Goal: Task Accomplishment & Management: Use online tool/utility

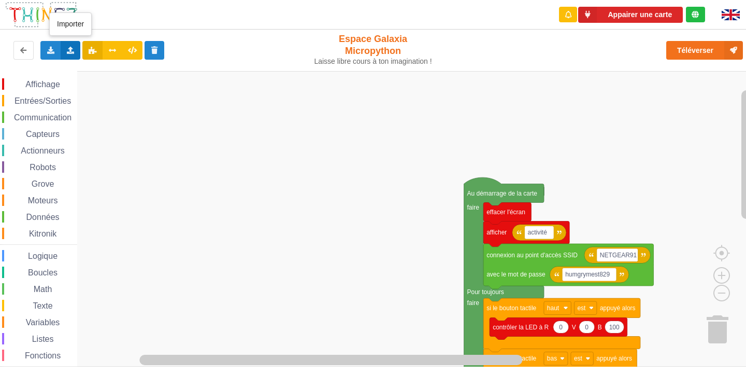
click at [68, 57] on div "Importer un assemblage de blocs Importer du code Python" at bounding box center [71, 50] width 20 height 19
click at [98, 66] on span "Importer un assemblage de blocs" at bounding box center [142, 69] width 107 height 8
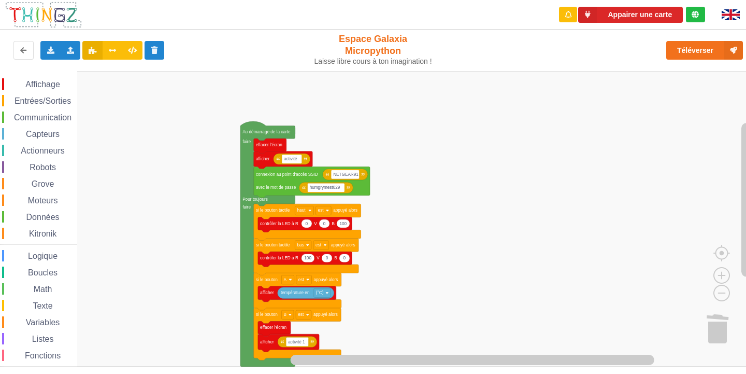
click at [425, 21] on div "Appairer une carte Exporter l'assemblage de blocs Exporter l'assemblage de bloc…" at bounding box center [373, 180] width 761 height 374
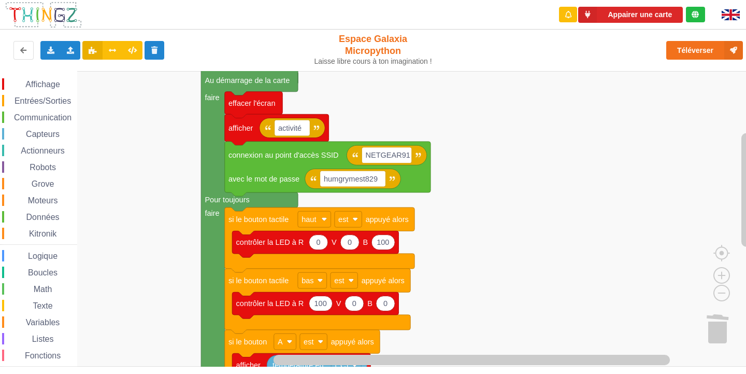
click at [593, 206] on rect "Espace de travail de Blocky" at bounding box center [376, 218] width 753 height 295
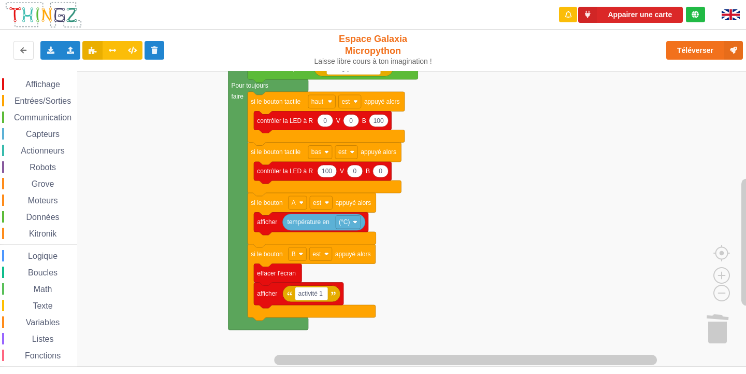
click at [537, 96] on div "Affichage Entrées/Sorties Communication Capteurs Actionneurs Robots Grove Moteu…" at bounding box center [376, 218] width 753 height 295
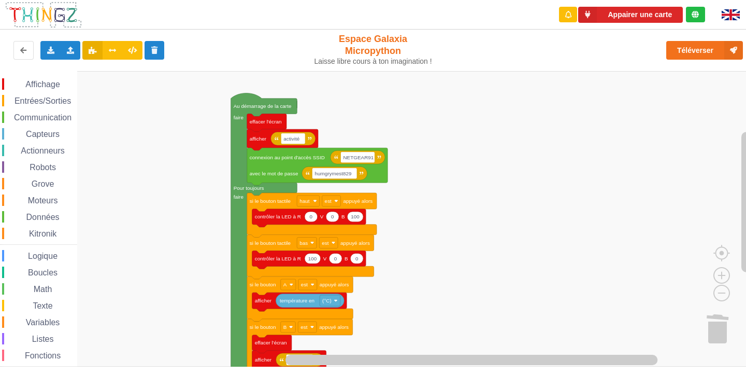
click at [408, 295] on div "Affichage Entrées/Sorties Communication Capteurs Actionneurs Robots Grove Moteu…" at bounding box center [376, 218] width 753 height 295
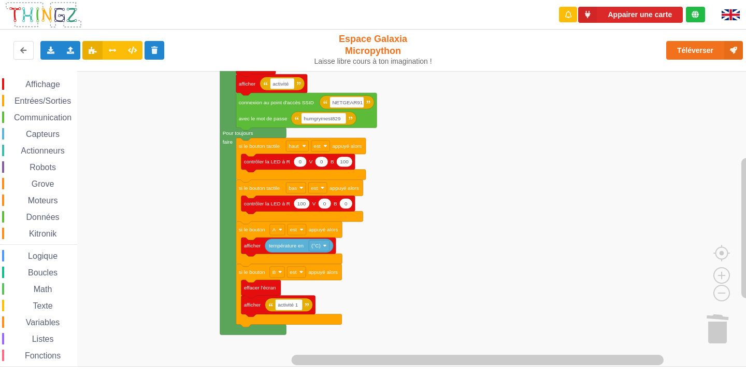
click at [545, 200] on div "Affichage Entrées/Sorties Communication Capteurs Actionneurs Robots Grove Moteu…" at bounding box center [376, 218] width 753 height 295
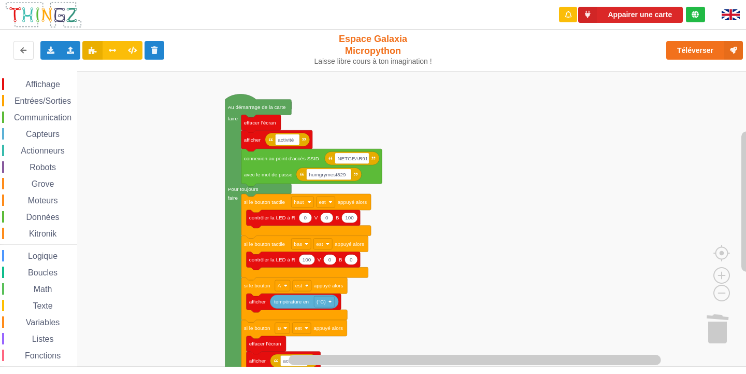
click at [490, 271] on div "Affichage Entrées/Sorties Communication Capteurs Actionneurs Robots Grove Moteu…" at bounding box center [376, 218] width 753 height 295
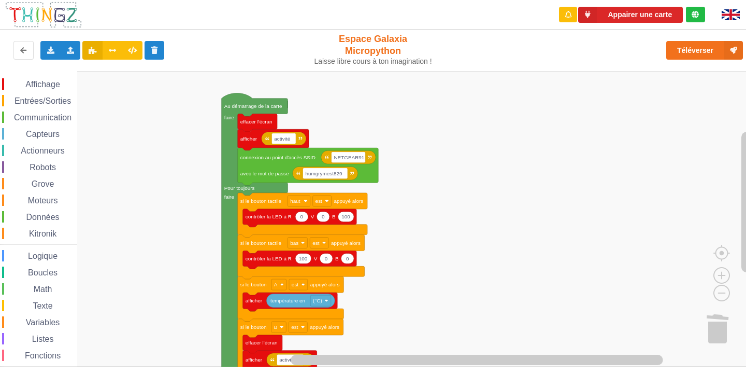
click at [487, 264] on div "Affichage Entrées/Sorties Communication Capteurs Actionneurs Robots Grove Moteu…" at bounding box center [376, 218] width 753 height 295
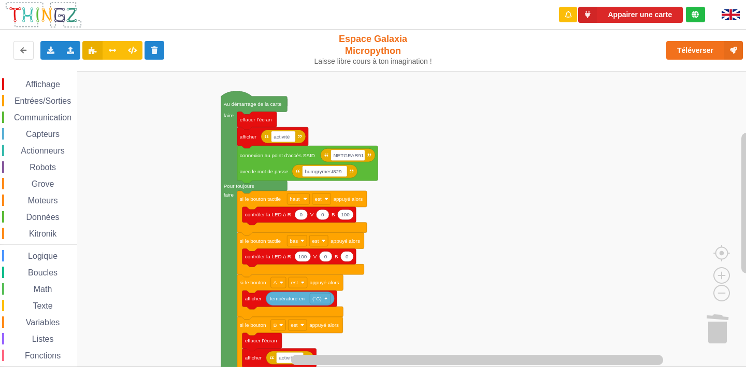
click at [39, 113] on span "Communication" at bounding box center [42, 117] width 61 height 9
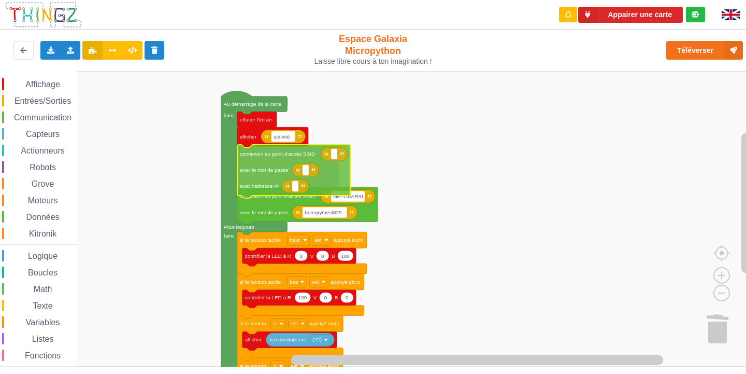
click at [241, 172] on div "Affichage Entrées/Sorties Communication Capteurs Actionneurs Robots Grove Moteu…" at bounding box center [376, 218] width 753 height 295
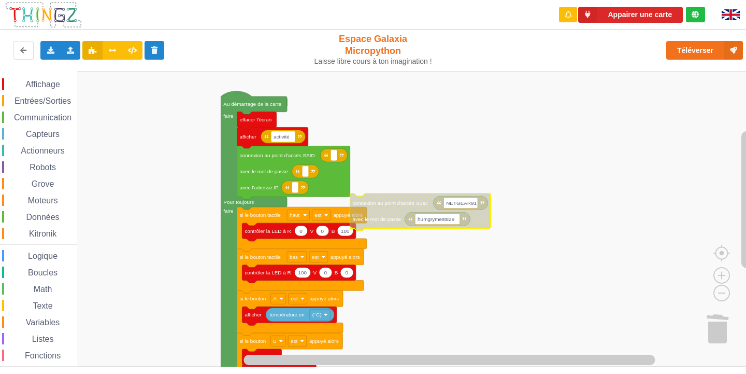
click at [475, 202] on rect "Espace de travail de Blocky" at bounding box center [461, 202] width 34 height 11
click at [475, 202] on input "NETGEAR91" at bounding box center [461, 202] width 34 height 11
drag, startPoint x: 472, startPoint y: 202, endPoint x: 436, endPoint y: 205, distance: 35.9
click at [436, 205] on body "Appairer une carte Exporter l'assemblage de blocs Exporter l'assemblage de bloc…" at bounding box center [373, 187] width 746 height 374
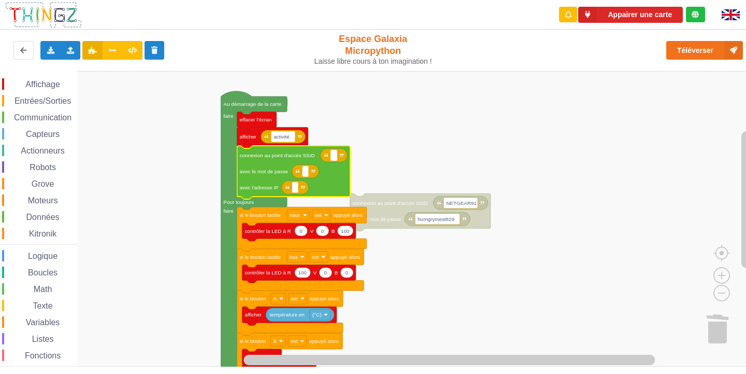
type input "NETGEAR91"
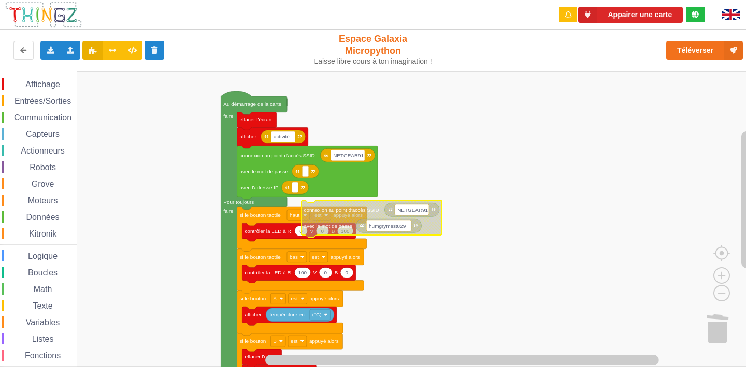
click at [405, 226] on text "humgrymest829" at bounding box center [387, 226] width 37 height 6
type input "NETGEAR91"
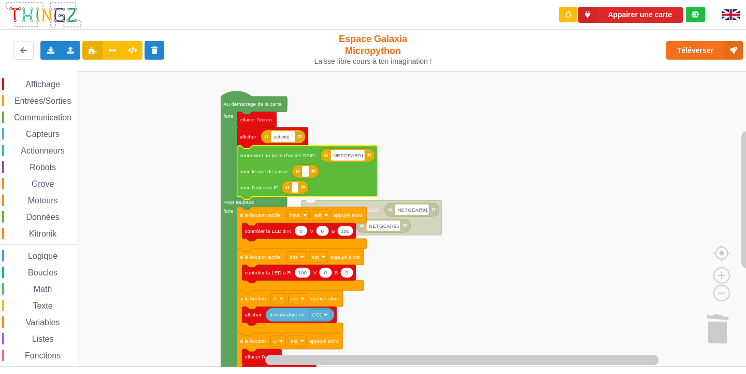
type input "NETGEAR91"
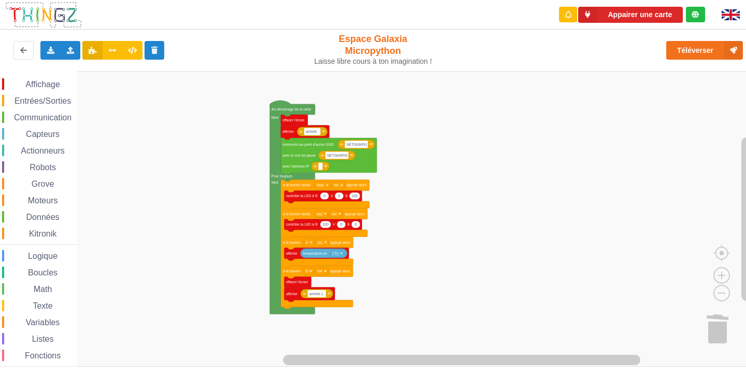
click at [507, 219] on div "Affichage Entrées/Sorties Communication Capteurs Actionneurs Robots Grove Moteu…" at bounding box center [376, 218] width 753 height 295
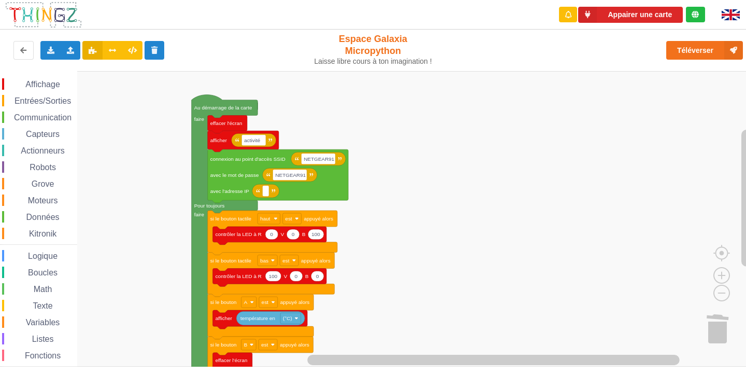
click at [538, 262] on div "Affichage Entrées/Sorties Communication Capteurs Actionneurs Robots Grove Moteu…" at bounding box center [376, 218] width 753 height 295
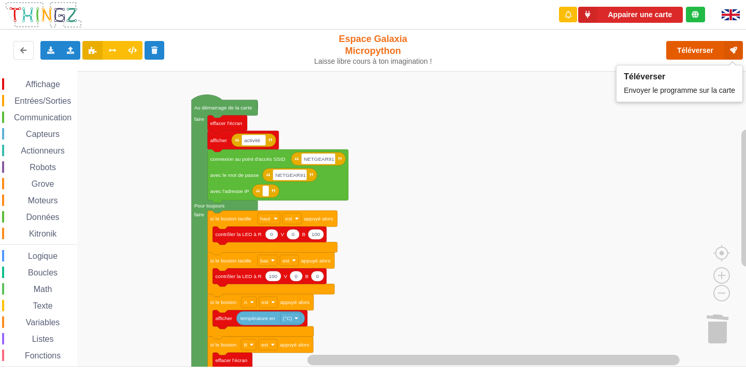
click at [700, 41] on button "Téléverser" at bounding box center [704, 50] width 77 height 19
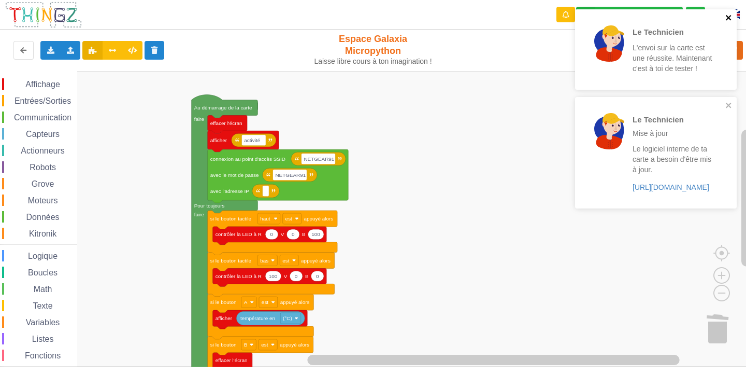
click at [731, 17] on icon "close" at bounding box center [728, 17] width 7 height 8
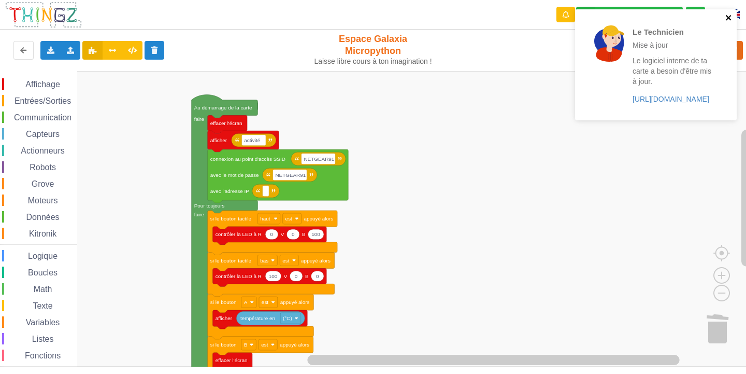
click at [726, 19] on icon "close" at bounding box center [728, 17] width 7 height 8
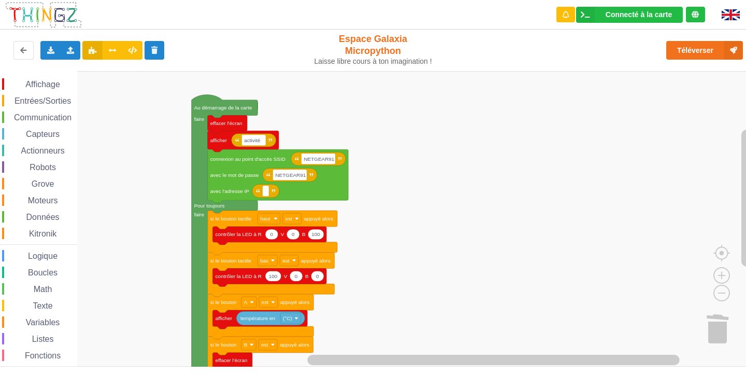
click at [22, 118] on span "Communication" at bounding box center [42, 117] width 61 height 9
click at [510, 179] on rect "Espace de travail de Blocky" at bounding box center [376, 218] width 753 height 295
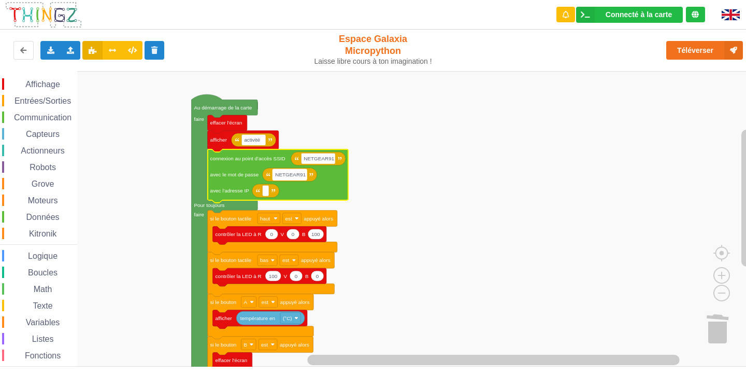
click at [302, 176] on text "NETGEAR91" at bounding box center [290, 175] width 31 height 6
click at [302, 176] on input "NETGEAR91" at bounding box center [290, 174] width 34 height 11
click at [330, 161] on text "NETGEAR91" at bounding box center [319, 158] width 31 height 6
click at [332, 160] on input "NETGEAR91" at bounding box center [318, 158] width 34 height 11
type input "NETGEAR38"
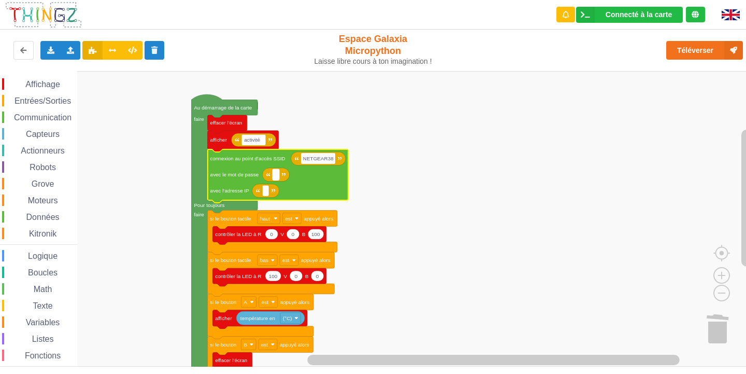
click at [278, 178] on rect "Espace de travail de Blocky" at bounding box center [276, 174] width 7 height 11
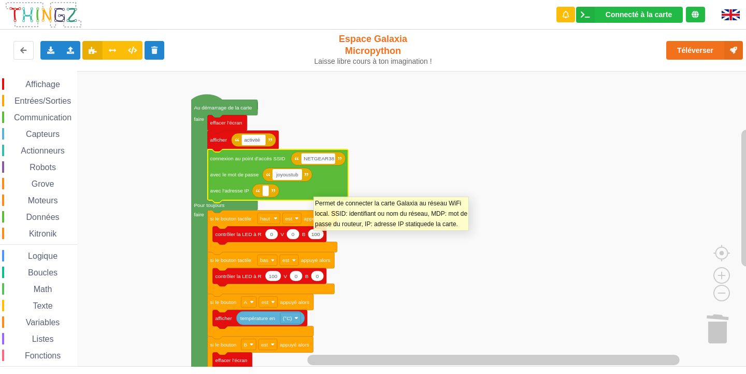
type input "joyoustuba"
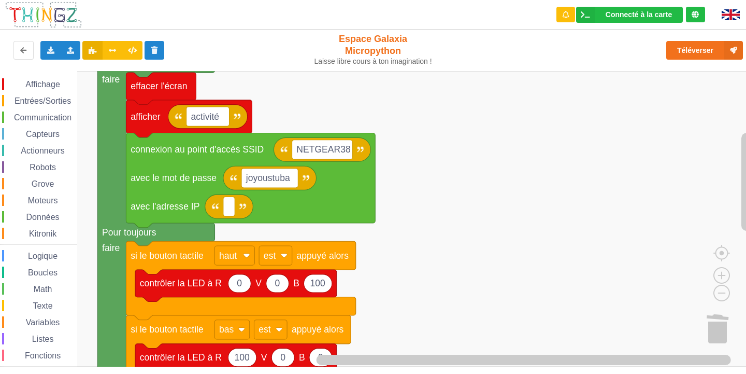
click at [457, 222] on rect "Espace de travail de Blocky" at bounding box center [376, 218] width 753 height 295
click at [292, 182] on rect "Espace de travail de Blocky" at bounding box center [269, 177] width 56 height 19
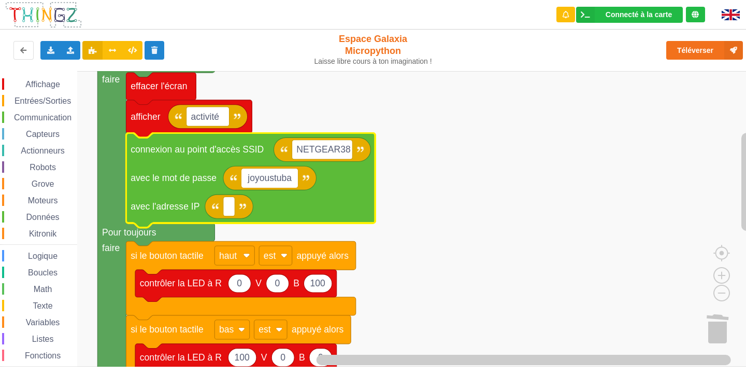
click at [290, 182] on input "joyoustuba" at bounding box center [269, 177] width 56 height 19
click at [294, 181] on input "joyoustuba" at bounding box center [269, 177] width 56 height 19
type input "joyoustuba995"
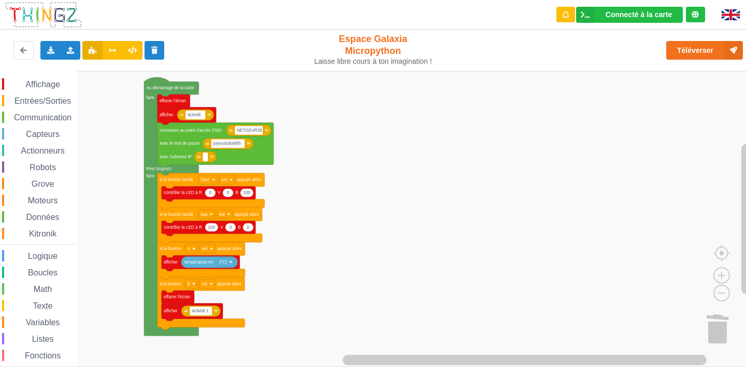
click at [350, 166] on div "Affichage Entrées/Sorties Communication Capteurs Actionneurs Robots Grove Moteu…" at bounding box center [376, 218] width 753 height 295
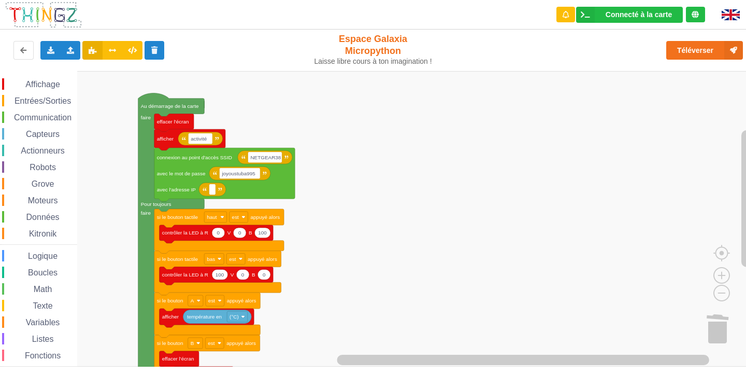
click at [391, 200] on div "Affichage Entrées/Sorties Communication Capteurs Actionneurs Robots Grove Moteu…" at bounding box center [376, 218] width 753 height 295
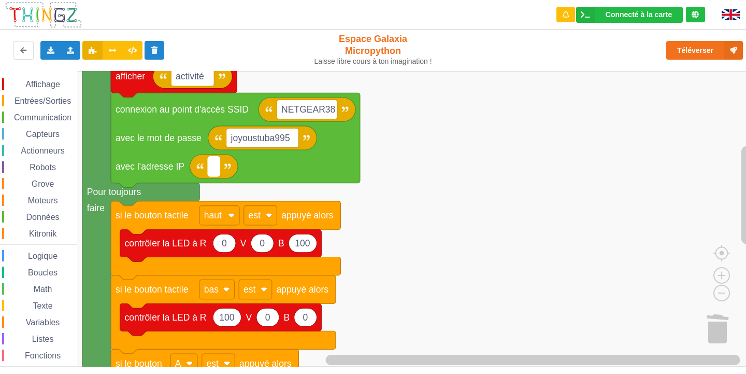
click at [219, 174] on rect "Espace de travail de Blocky" at bounding box center [213, 165] width 11 height 19
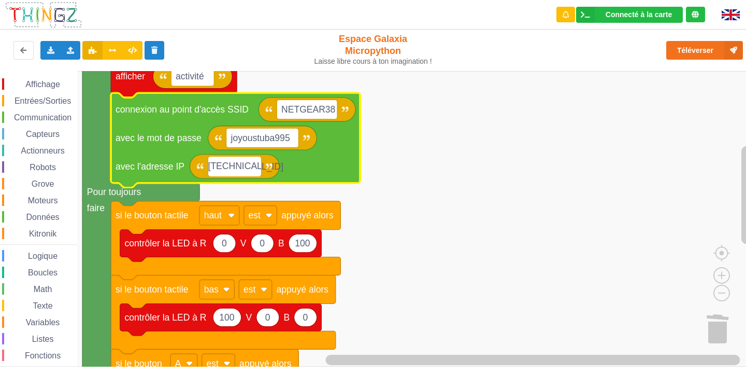
type input "[TECHNICAL_ID]"
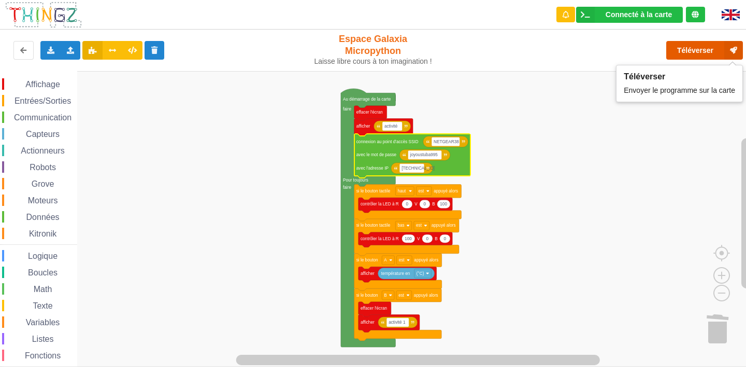
click at [697, 44] on button "Téléverser" at bounding box center [704, 50] width 77 height 19
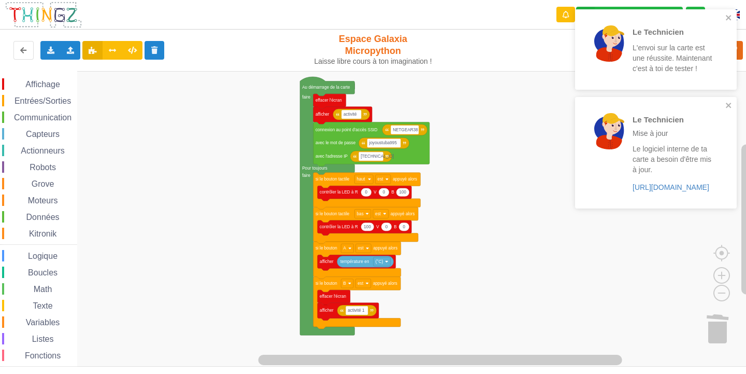
click at [551, 144] on div "Affichage Entrées/Sorties Communication Capteurs Actionneurs Robots Grove Moteu…" at bounding box center [376, 218] width 753 height 295
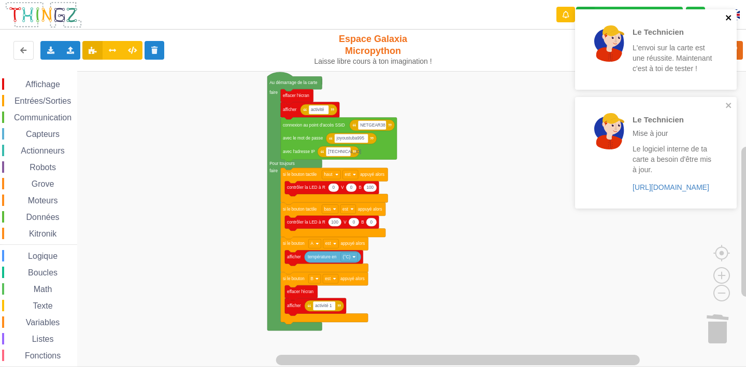
click at [729, 15] on icon "close" at bounding box center [728, 17] width 7 height 8
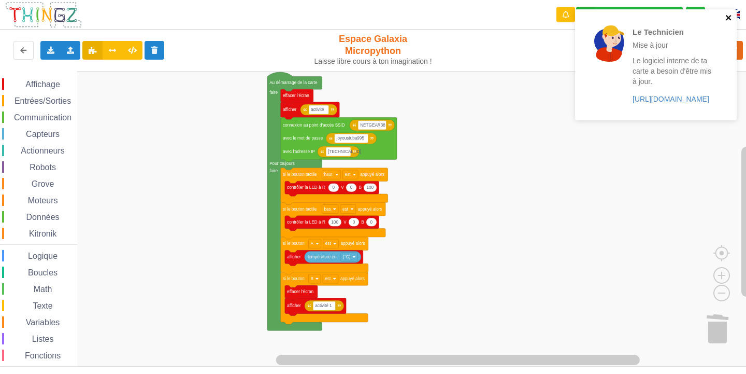
click at [731, 17] on icon "close" at bounding box center [728, 17] width 7 height 8
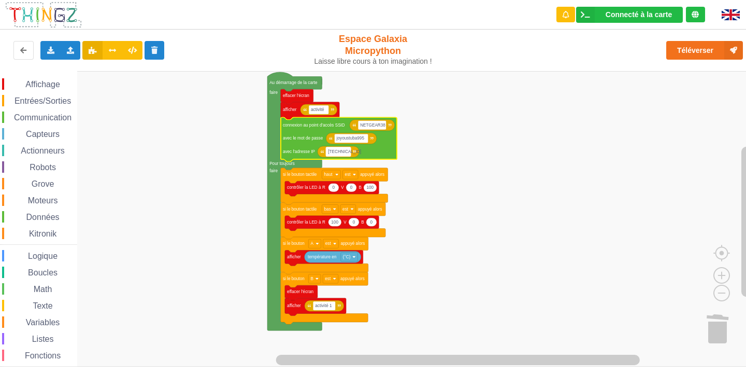
click at [346, 153] on text "[TECHNICAL_ID]" at bounding box center [344, 151] width 33 height 5
click at [346, 153] on input "[TECHNICAL_ID]" at bounding box center [338, 151] width 25 height 9
click at [347, 152] on input "[TECHNICAL_ID]" at bounding box center [338, 151] width 25 height 9
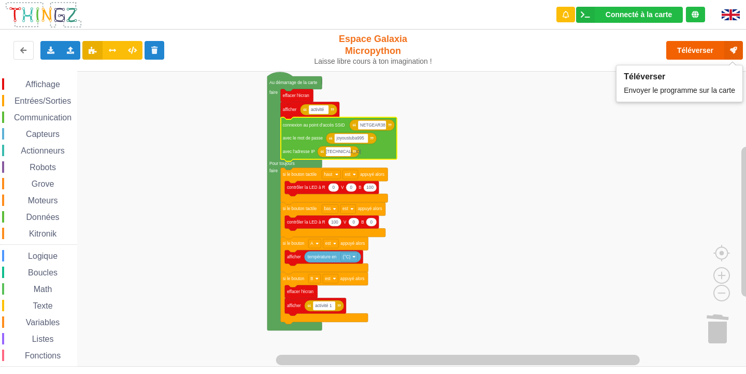
type input "[TECHNICAL_ID]"
click at [683, 54] on button "Téléverser" at bounding box center [704, 50] width 77 height 19
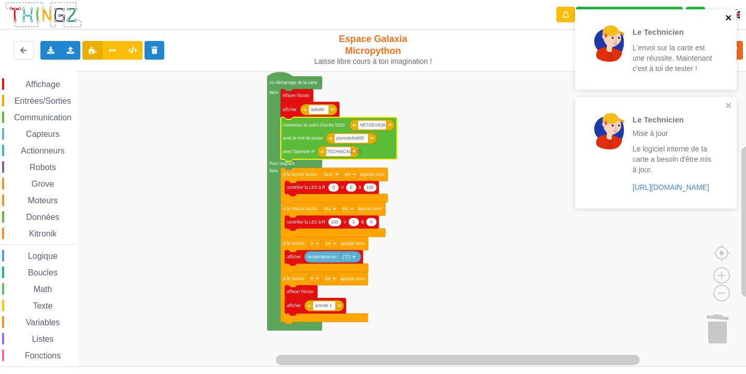
click at [725, 20] on icon "close" at bounding box center [728, 17] width 7 height 8
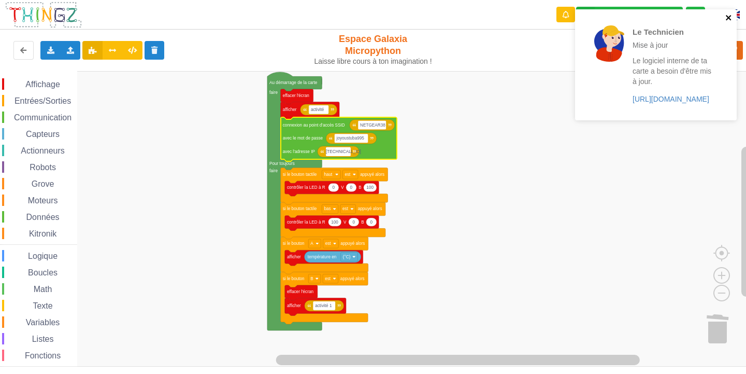
click at [730, 18] on icon "close" at bounding box center [728, 17] width 7 height 8
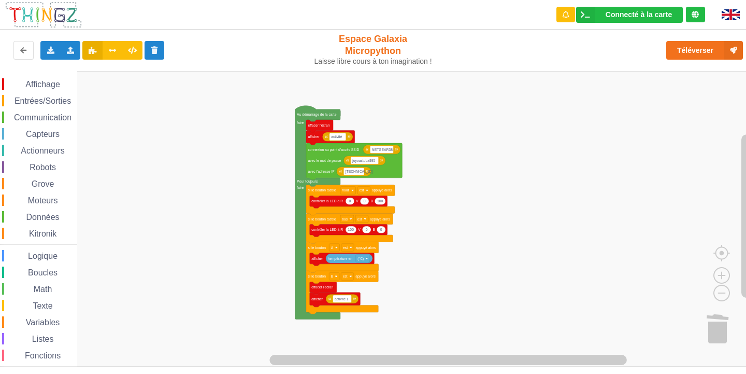
click at [474, 245] on div "Affichage Entrées/Sorties Communication Capteurs Actionneurs Robots Grove Moteu…" at bounding box center [376, 218] width 753 height 295
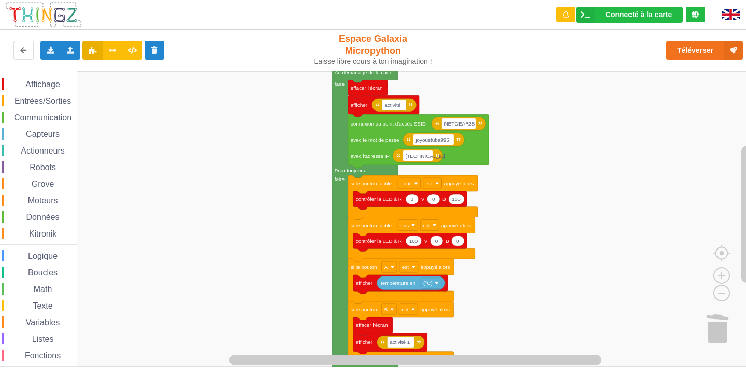
click at [536, 231] on div "Affichage Entrées/Sorties Communication Capteurs Actionneurs Robots Grove Moteu…" at bounding box center [376, 218] width 753 height 295
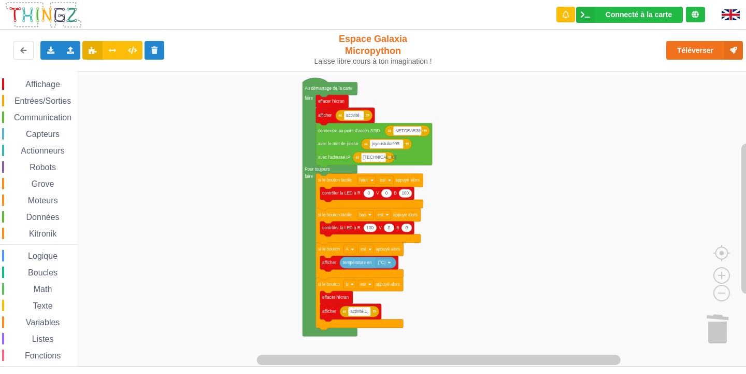
click at [500, 218] on div "Affichage Entrées/Sorties Communication Capteurs Actionneurs Robots Grove Moteu…" at bounding box center [376, 218] width 753 height 295
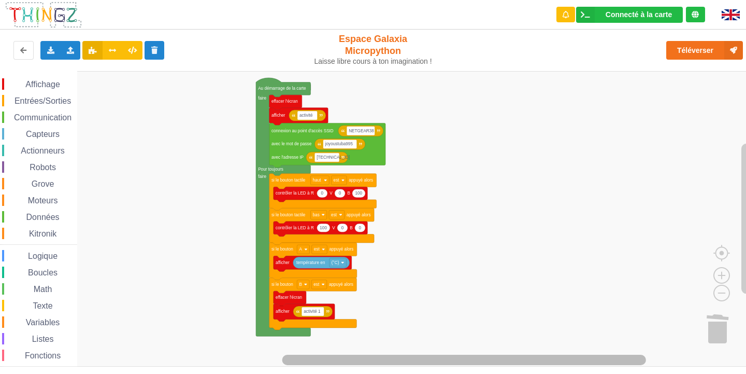
click at [582, 361] on rect "Espace de travail de Blocky" at bounding box center [464, 359] width 364 height 10
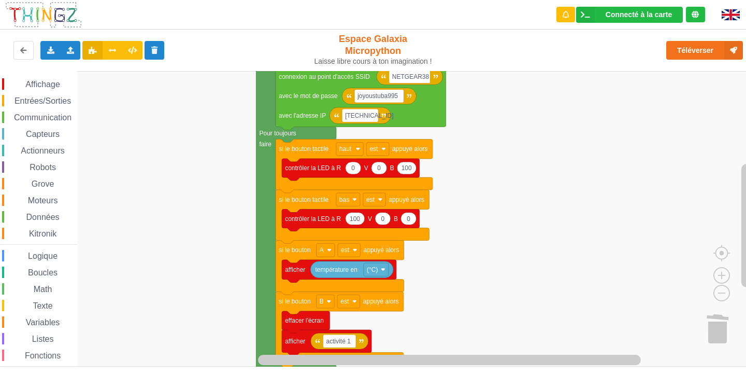
click at [586, 310] on rect "Espace de travail de Blocky" at bounding box center [376, 218] width 753 height 295
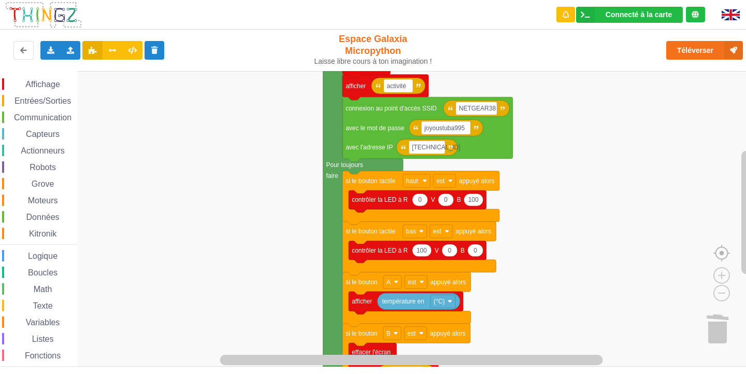
click at [606, 305] on g "0 0 100 contrôler la LED à R V B 100 0 0 contrôler la LED à R V B température e…" at bounding box center [381, 220] width 763 height 378
click at [722, 294] on image "Espace de travail de Blocky" at bounding box center [705, 269] width 50 height 64
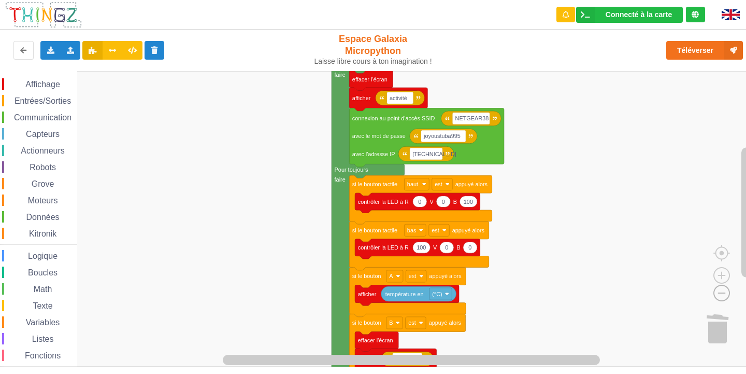
click at [722, 294] on image "Espace de travail de Blocky" at bounding box center [705, 269] width 50 height 64
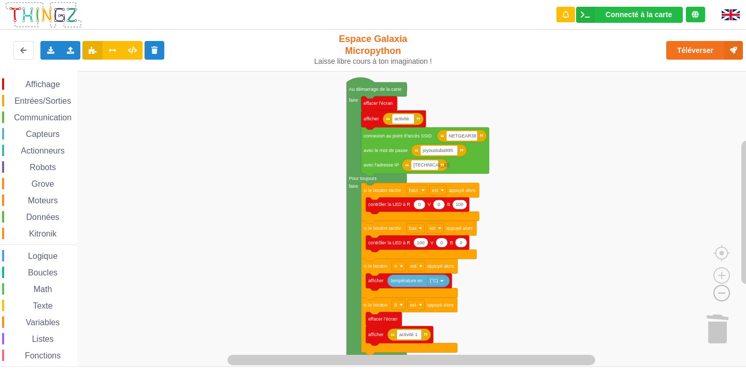
click at [722, 294] on image "Espace de travail de Blocky" at bounding box center [705, 269] width 50 height 64
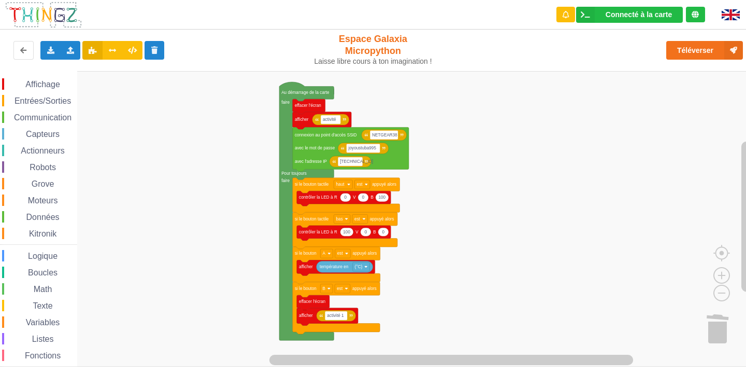
click at [523, 252] on div "Affichage Entrées/Sorties Communication Capteurs Actionneurs Robots Grove Moteu…" at bounding box center [376, 218] width 753 height 295
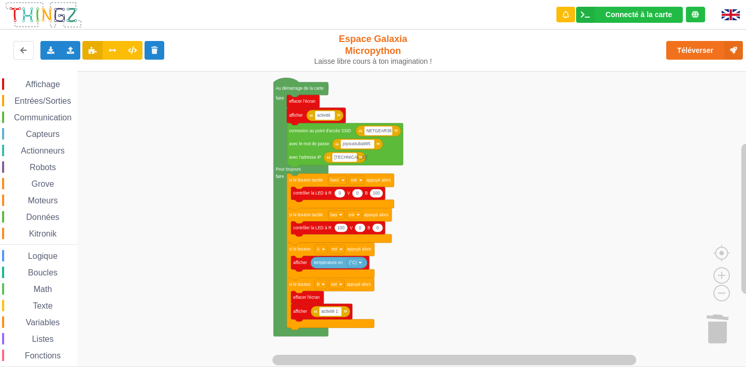
click at [522, 252] on rect "Espace de travail de Blocky" at bounding box center [376, 218] width 753 height 295
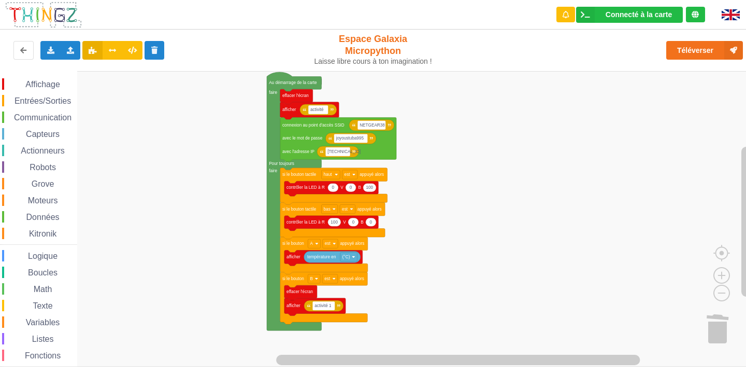
click at [439, 238] on div "Affichage Entrées/Sorties Communication Capteurs Actionneurs Robots Grove Moteu…" at bounding box center [376, 218] width 753 height 295
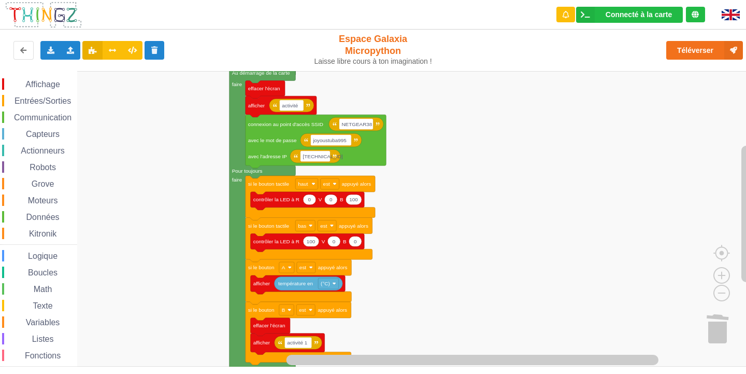
click at [439, 252] on div "Affichage Entrées/Sorties Communication Capteurs Actionneurs Robots Grove Moteu…" at bounding box center [376, 218] width 753 height 295
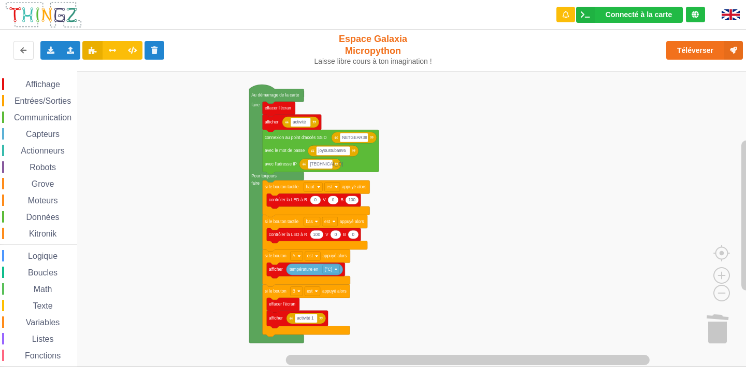
click at [422, 240] on div "Affichage Entrées/Sorties Communication Capteurs Actionneurs Robots Grove Moteu…" at bounding box center [376, 218] width 753 height 295
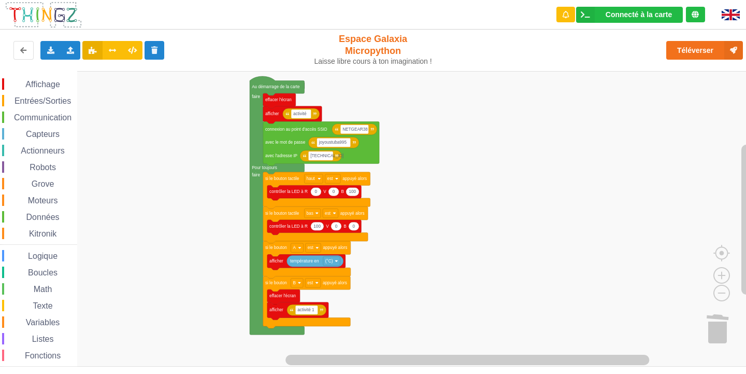
click at [516, 165] on div "Affichage Entrées/Sorties Communication Capteurs Actionneurs Robots Grove Moteu…" at bounding box center [376, 218] width 753 height 295
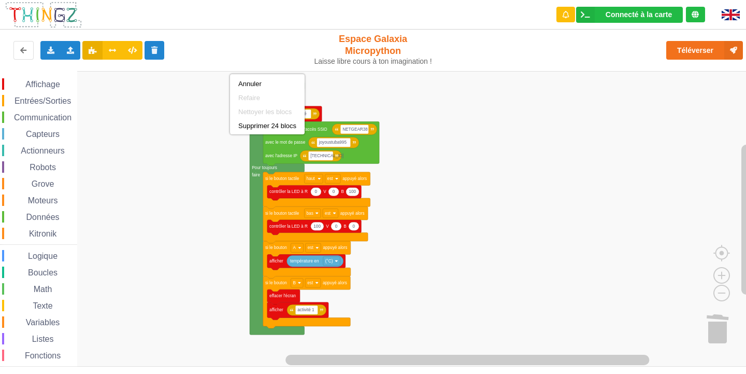
click at [195, 108] on rect "Espace de travail de Blocky" at bounding box center [376, 218] width 753 height 295
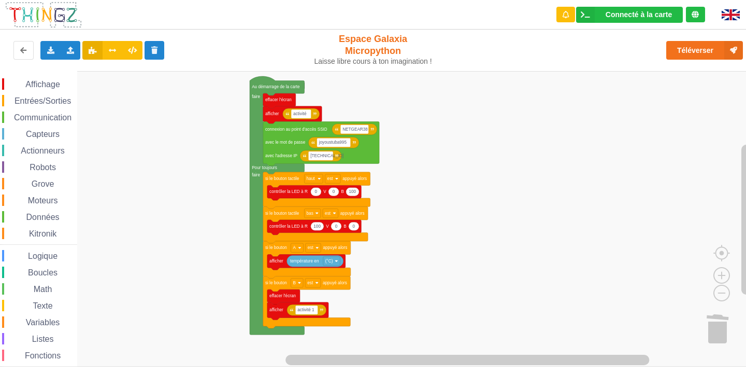
click at [229, 78] on rect "Espace de travail de Blocky" at bounding box center [376, 218] width 753 height 295
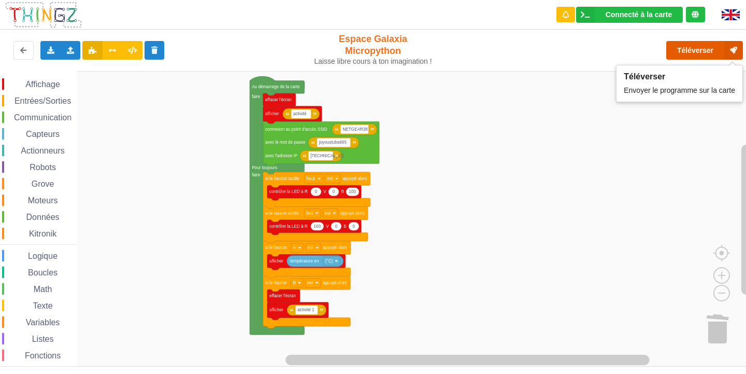
click at [700, 47] on button "Téléverser" at bounding box center [704, 50] width 77 height 19
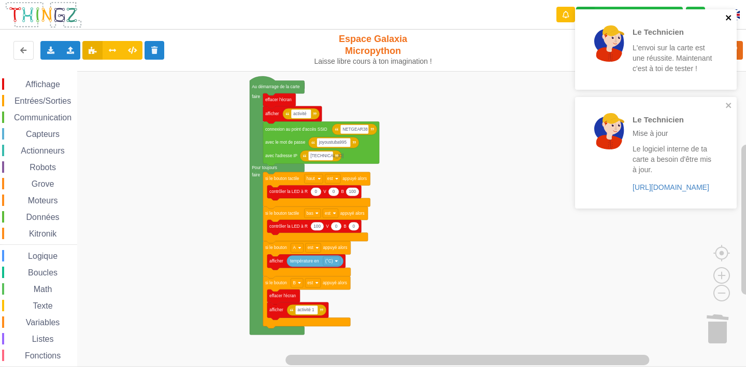
click at [728, 20] on icon "close" at bounding box center [728, 17] width 7 height 8
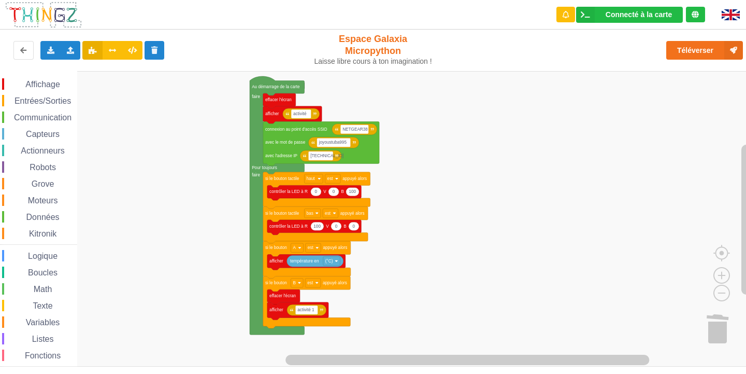
drag, startPoint x: 122, startPoint y: 227, endPoint x: 168, endPoint y: 258, distance: 54.6
